Goal: Find specific page/section: Find specific page/section

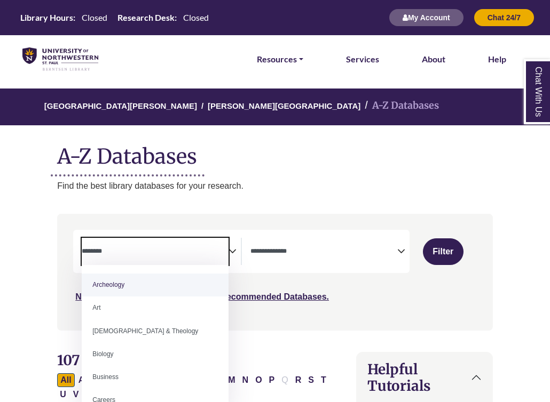
select select "Database Subject Filter"
select select "Database Types Filter"
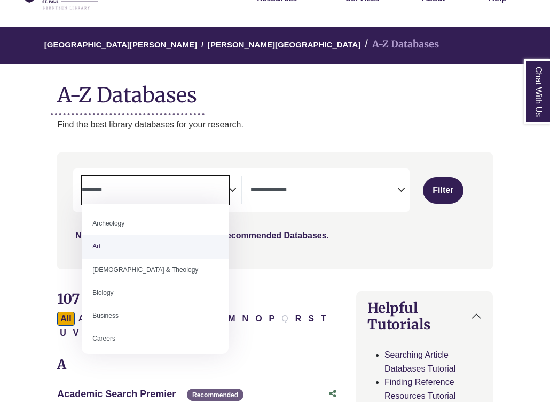
scroll to position [25, 0]
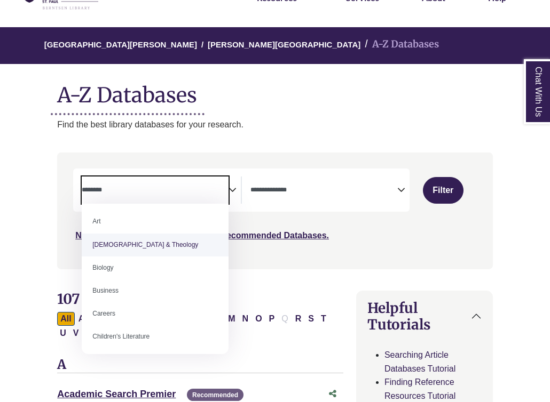
select select "*****"
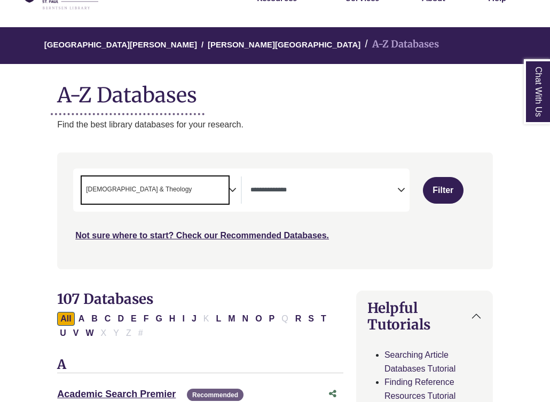
scroll to position [21, 0]
click at [436, 193] on button "Filter" at bounding box center [443, 190] width 41 height 27
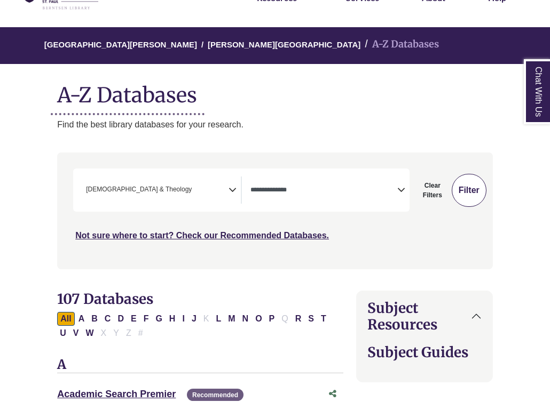
select select "Database Types Filter"
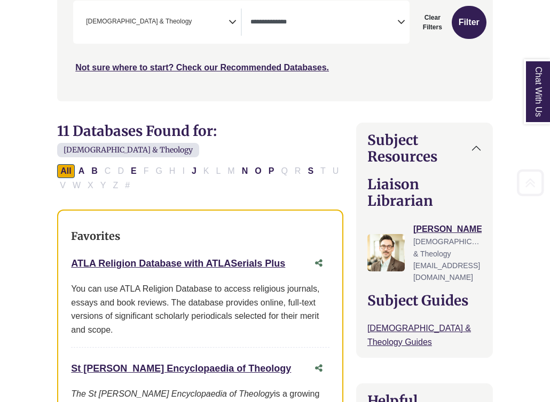
scroll to position [233, 0]
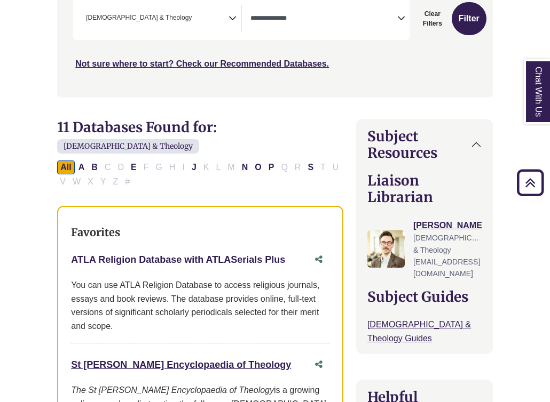
click at [170, 255] on link "ATLA Religion Database with ATLASerials Plus This link opens in a new window" at bounding box center [178, 260] width 214 height 11
